Goal: Task Accomplishment & Management: Manage account settings

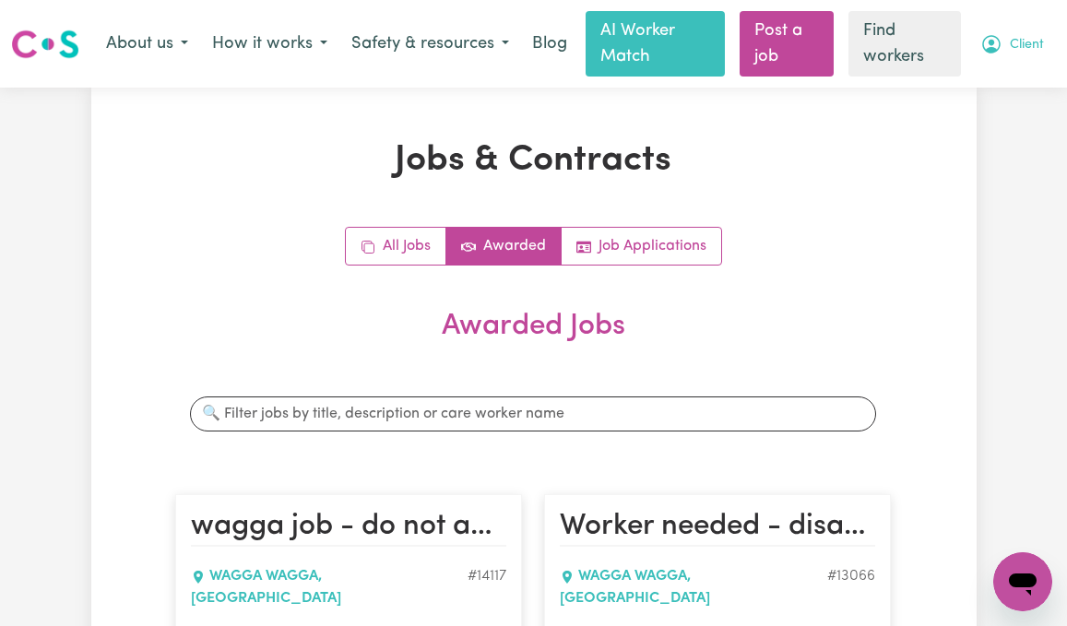
click at [1007, 48] on button "Client" at bounding box center [1013, 44] width 88 height 39
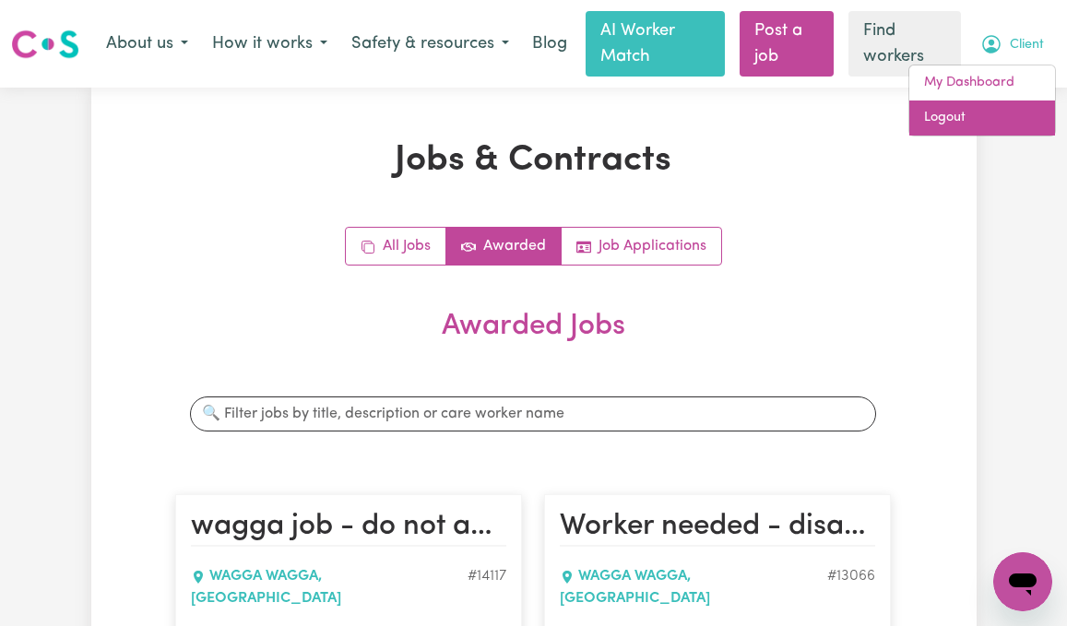
click at [1007, 112] on link "Logout" at bounding box center [983, 118] width 146 height 35
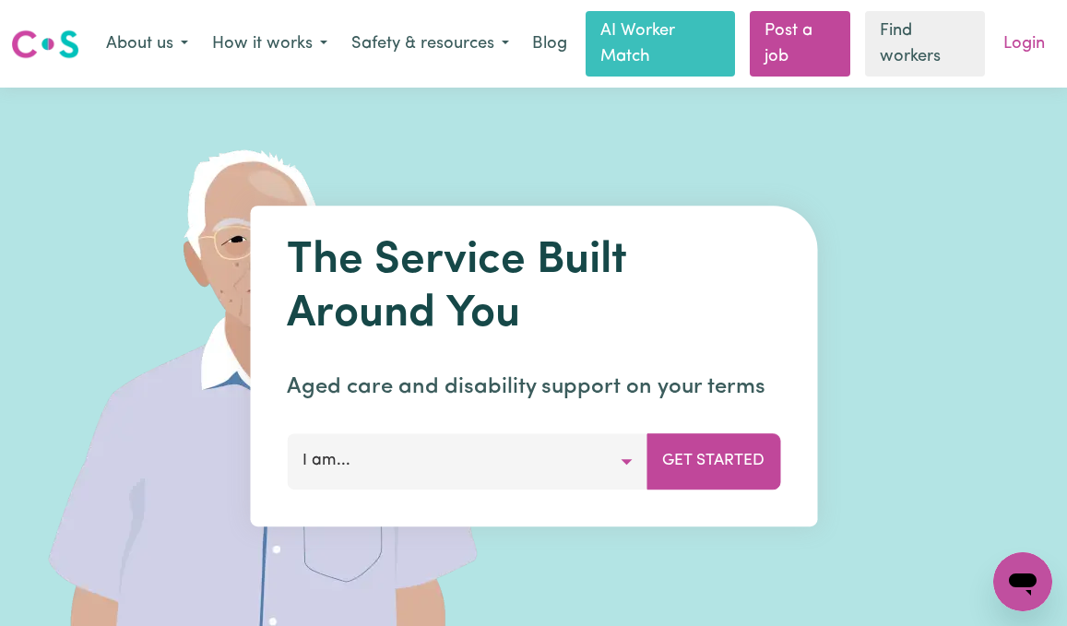
click at [1043, 43] on link "Login" at bounding box center [1025, 44] width 64 height 41
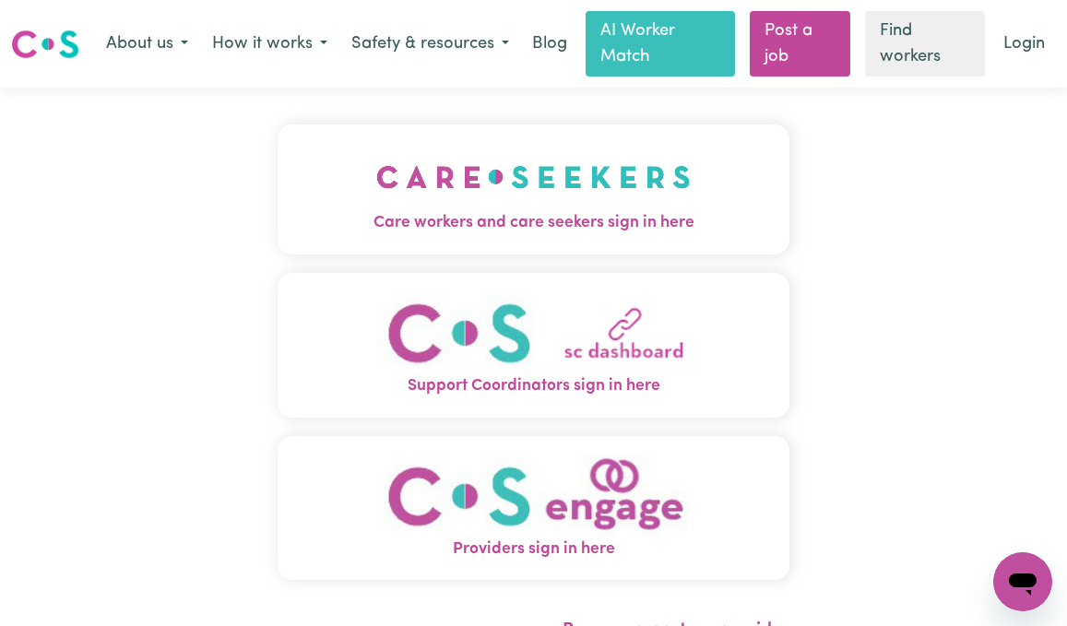
click at [336, 190] on button "Care workers and care seekers sign in here" at bounding box center [534, 189] width 512 height 129
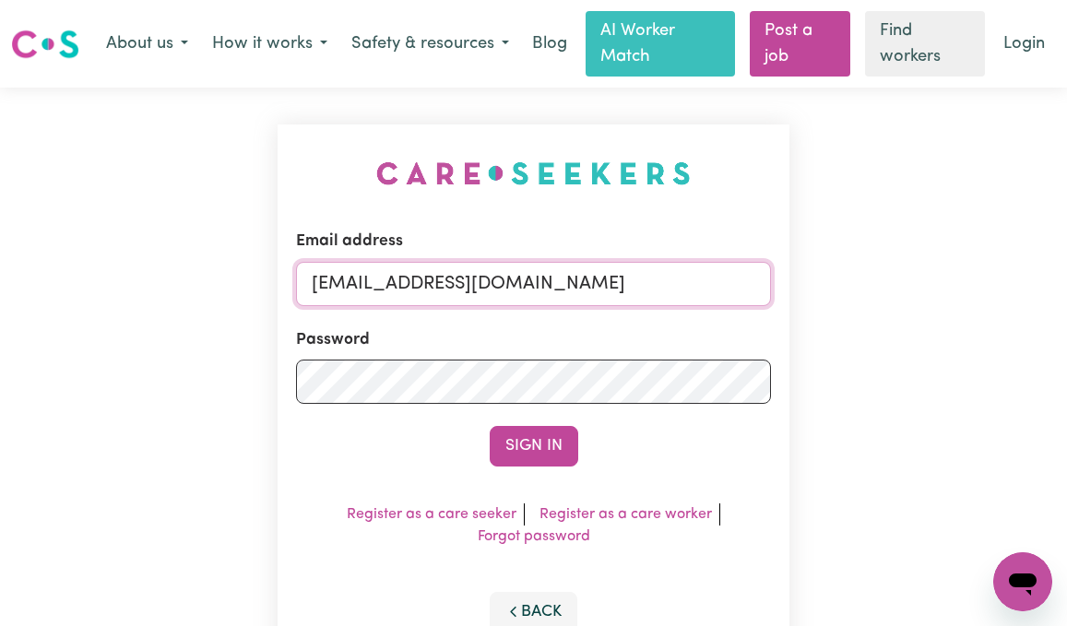
drag, startPoint x: 562, startPoint y: 290, endPoint x: 175, endPoint y: 288, distance: 386.6
click at [177, 288] on div "Email address [EMAIL_ADDRESS][DOMAIN_NAME] Password Sign In Register as a care …" at bounding box center [533, 398] width 1067 height 620
paste input "[PERSON_NAME][EMAIL_ADDRESS][DOMAIN_NAME]"
type input "[EMAIL_ADDRESS][PERSON_NAME][DOMAIN_NAME]"
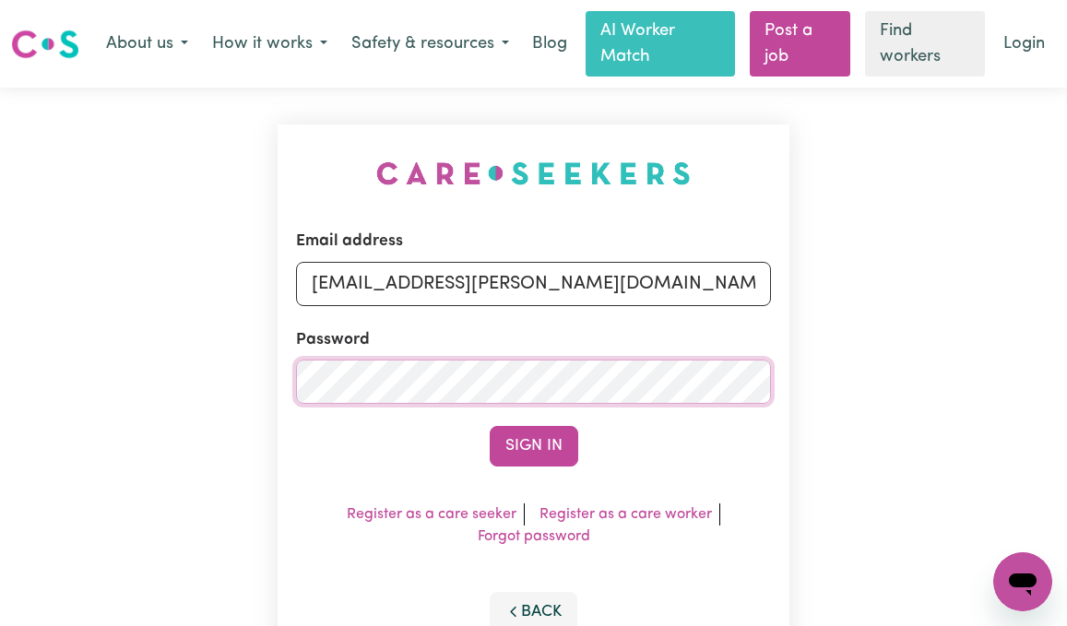
click at [490, 426] on button "Sign In" at bounding box center [534, 446] width 89 height 41
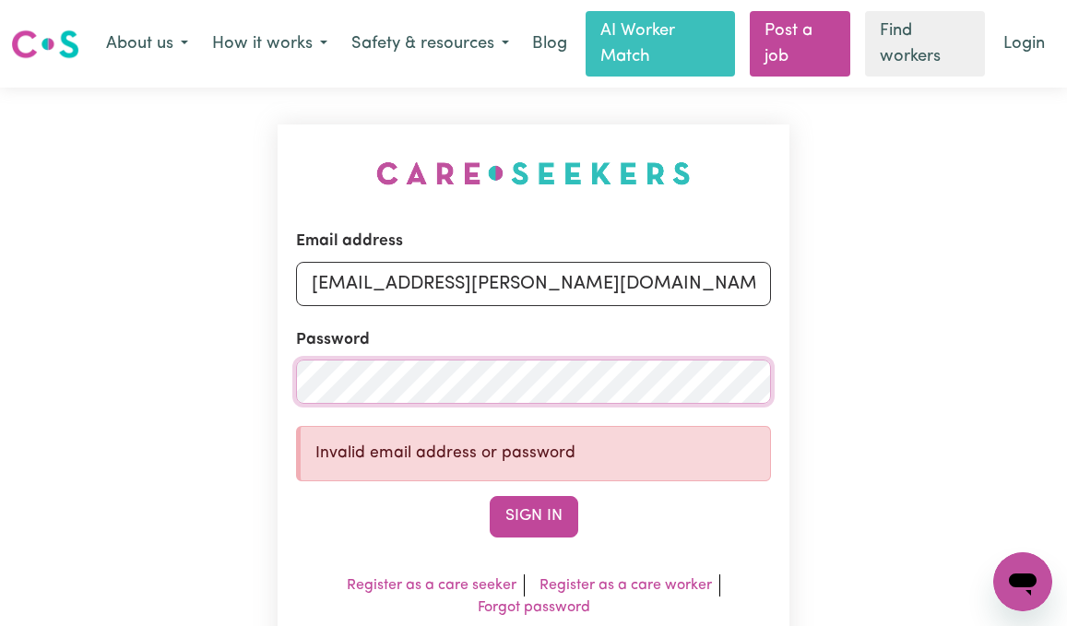
click at [148, 392] on div "Email address [EMAIL_ADDRESS][PERSON_NAME][DOMAIN_NAME] Password Invalid email …" at bounding box center [533, 433] width 1067 height 690
click at [490, 496] on button "Sign In" at bounding box center [534, 516] width 89 height 41
